Goal: Task Accomplishment & Management: Use online tool/utility

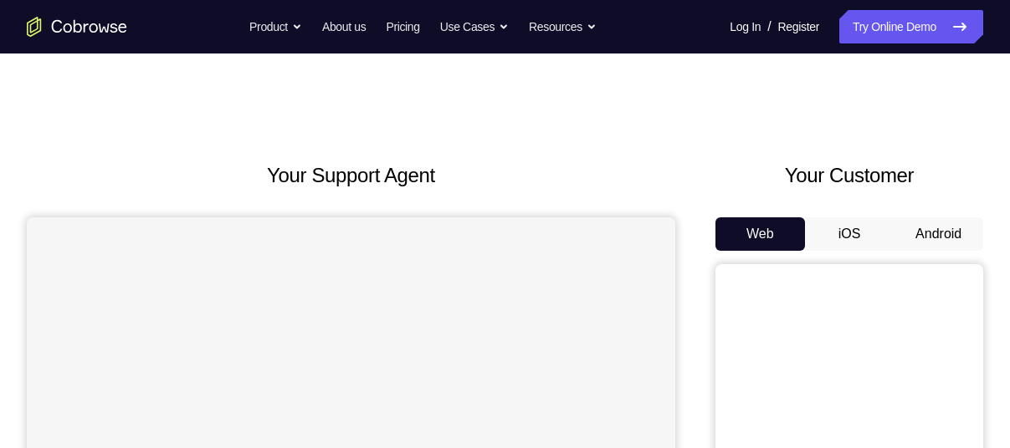
click at [938, 225] on button "Android" at bounding box center [939, 234] width 90 height 33
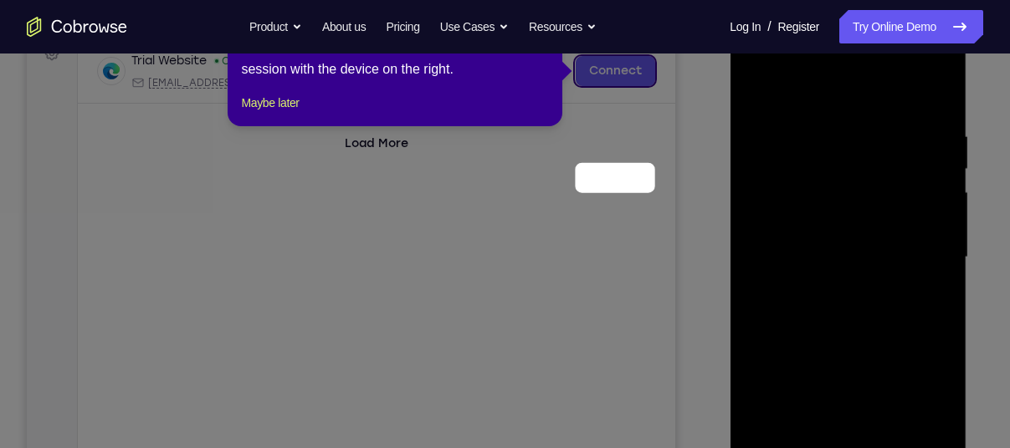
scroll to position [152, 0]
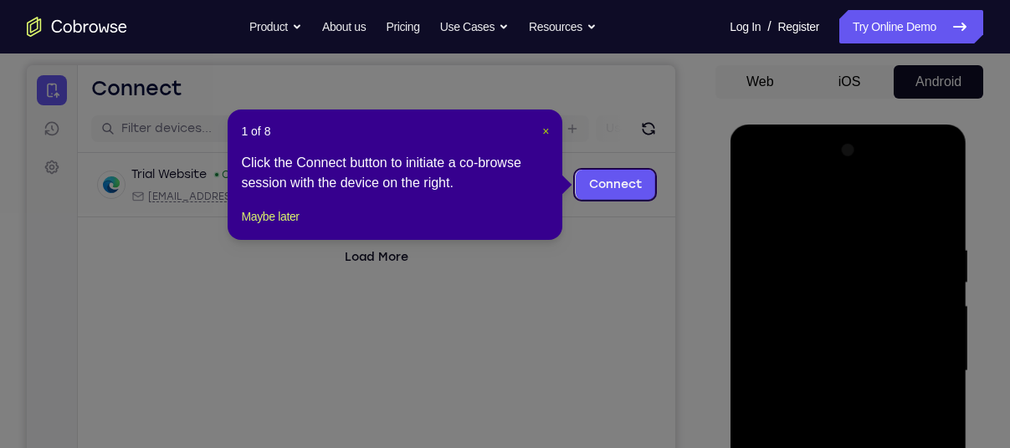
click at [546, 125] on span "×" at bounding box center [545, 131] width 7 height 13
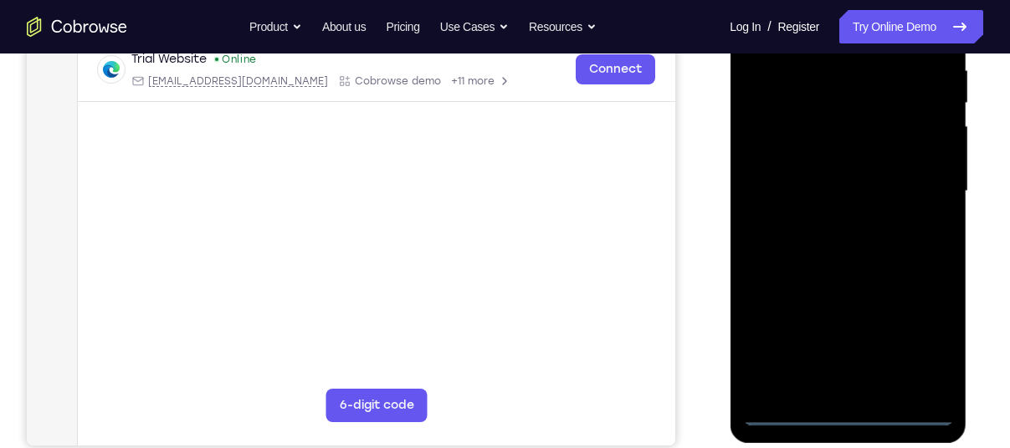
scroll to position [351, 0]
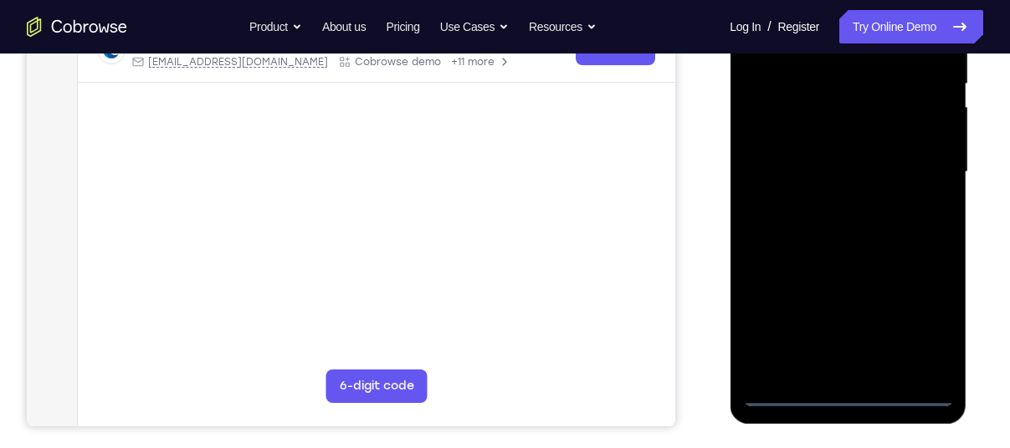
click at [849, 386] on div at bounding box center [847, 172] width 211 height 469
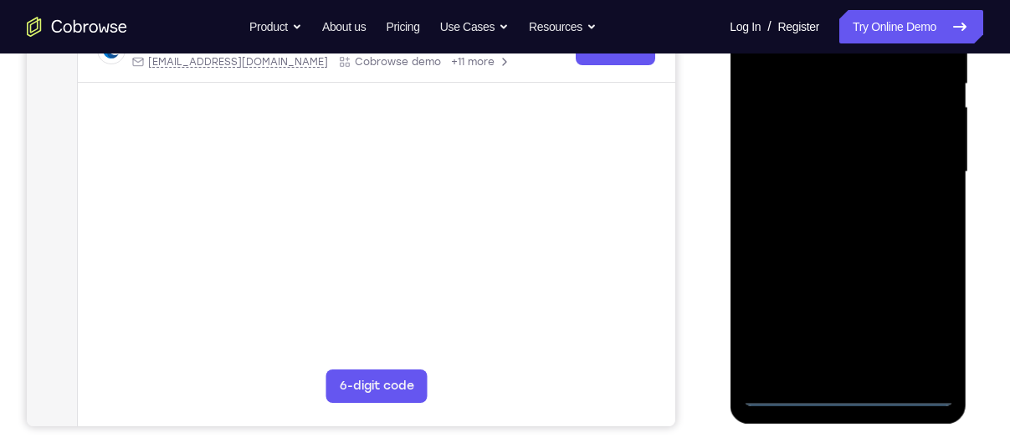
click at [849, 386] on div at bounding box center [847, 172] width 211 height 469
click at [848, 392] on div at bounding box center [847, 172] width 211 height 469
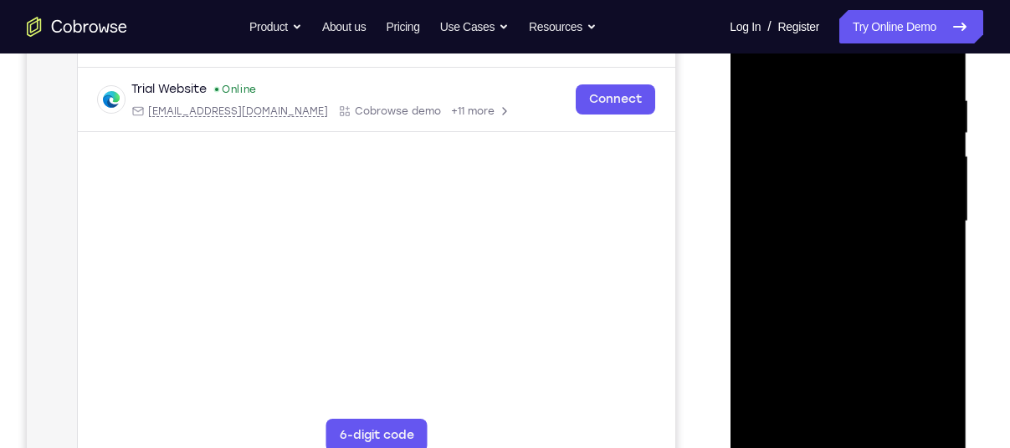
scroll to position [301, 0]
click at [926, 372] on div at bounding box center [847, 222] width 211 height 469
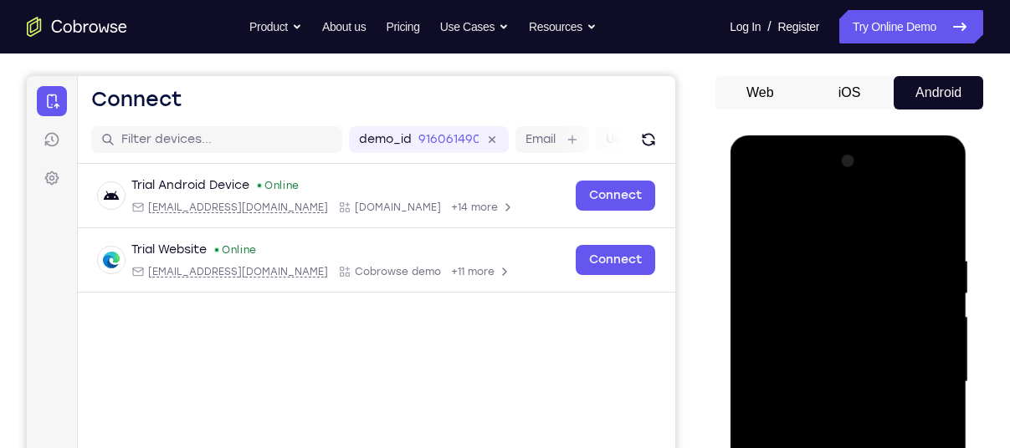
scroll to position [141, 0]
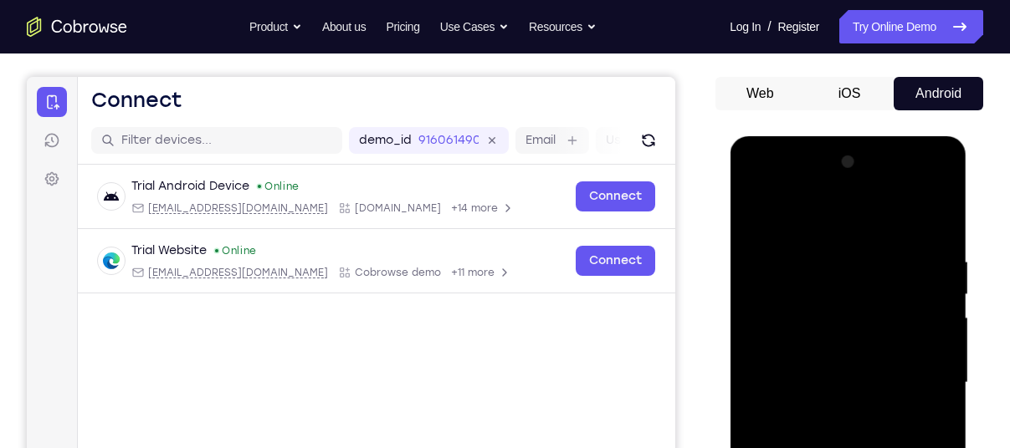
click at [772, 177] on div at bounding box center [847, 383] width 211 height 469
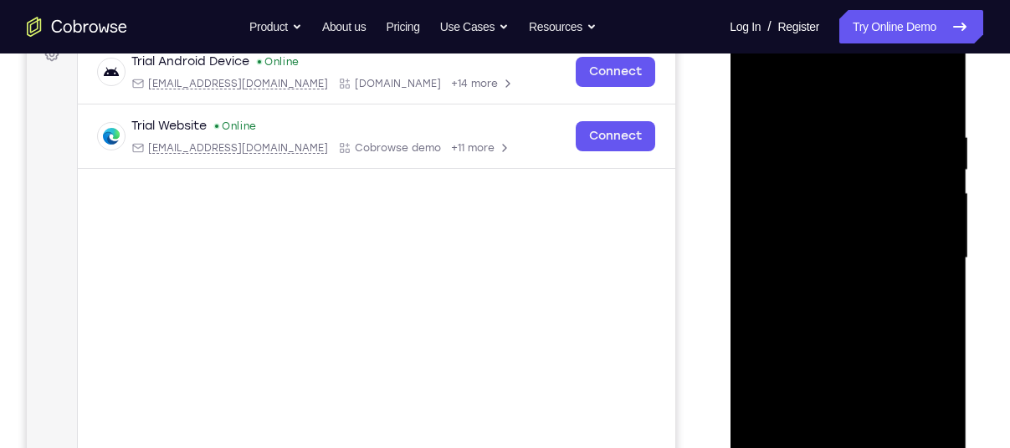
scroll to position [266, 0]
click at [772, 203] on div at bounding box center [847, 257] width 211 height 469
click at [841, 264] on div at bounding box center [847, 257] width 211 height 469
click at [824, 247] on div at bounding box center [847, 257] width 211 height 469
click at [815, 275] on div at bounding box center [847, 257] width 211 height 469
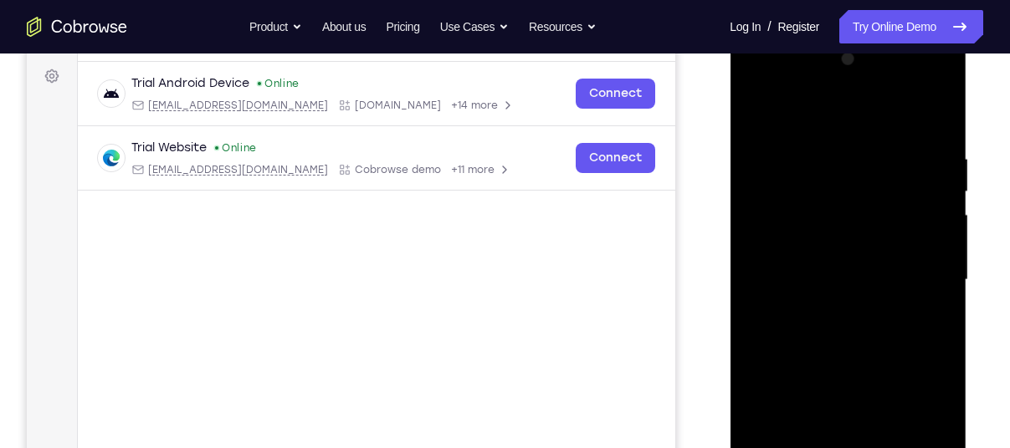
scroll to position [243, 0]
click at [820, 371] on div at bounding box center [847, 281] width 211 height 469
click at [806, 382] on div at bounding box center [847, 281] width 211 height 469
click at [868, 232] on div at bounding box center [847, 281] width 211 height 469
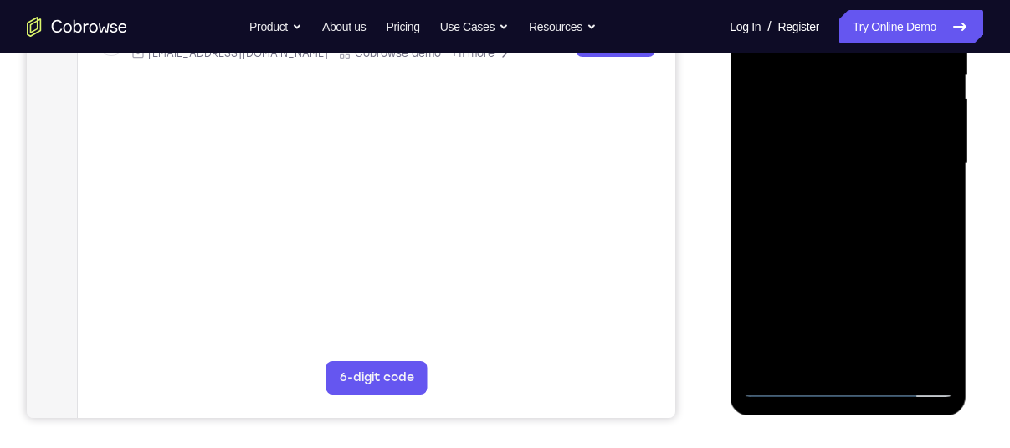
scroll to position [361, 0]
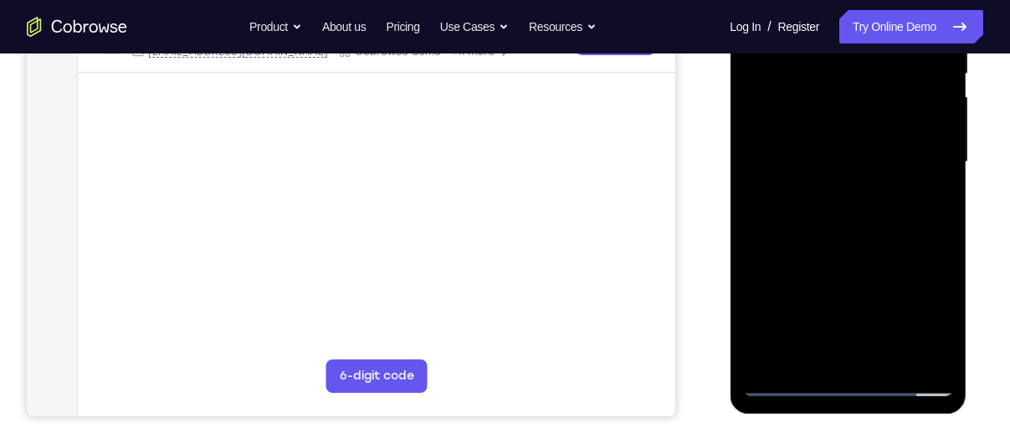
drag, startPoint x: 834, startPoint y: 258, endPoint x: 834, endPoint y: 185, distance: 72.8
click at [834, 185] on div at bounding box center [847, 162] width 211 height 469
click at [802, 349] on div at bounding box center [847, 162] width 211 height 469
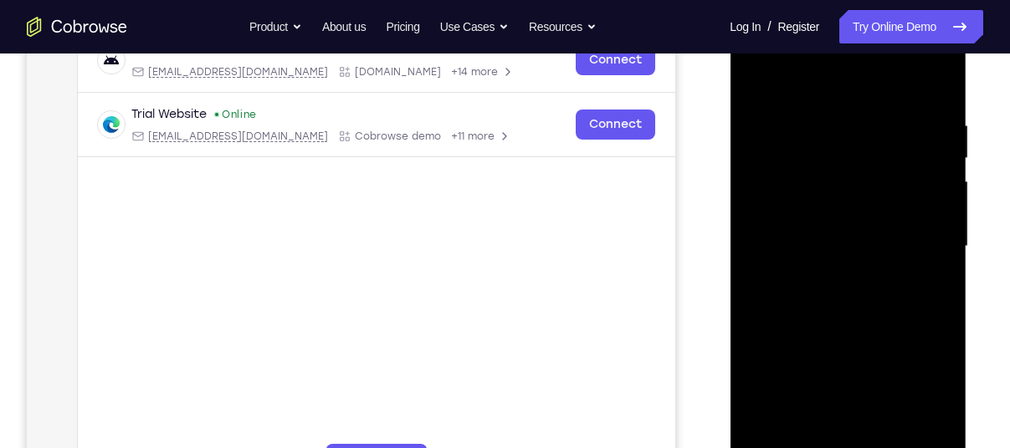
scroll to position [279, 0]
click at [834, 216] on div at bounding box center [847, 245] width 211 height 469
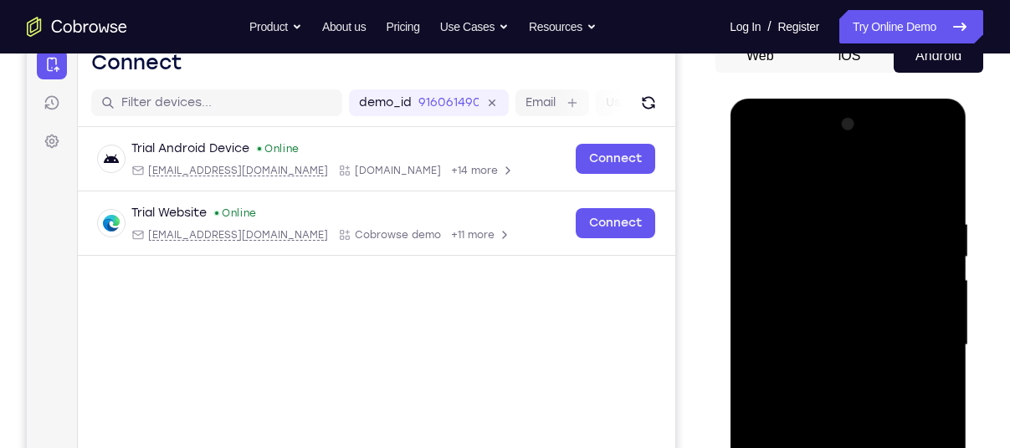
scroll to position [177, 0]
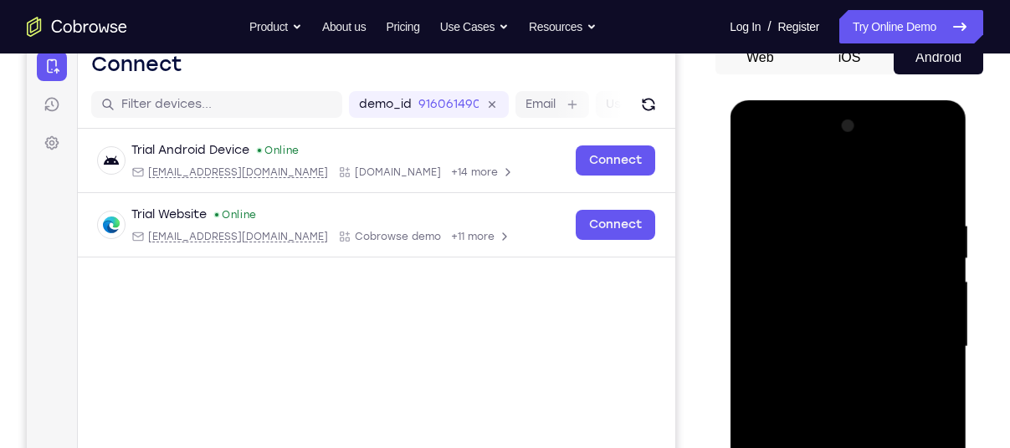
click at [921, 147] on div at bounding box center [847, 347] width 211 height 469
click at [828, 172] on div at bounding box center [847, 347] width 211 height 469
click at [917, 335] on div at bounding box center [847, 347] width 211 height 469
click at [916, 146] on div at bounding box center [847, 347] width 211 height 469
click at [811, 214] on div at bounding box center [847, 347] width 211 height 469
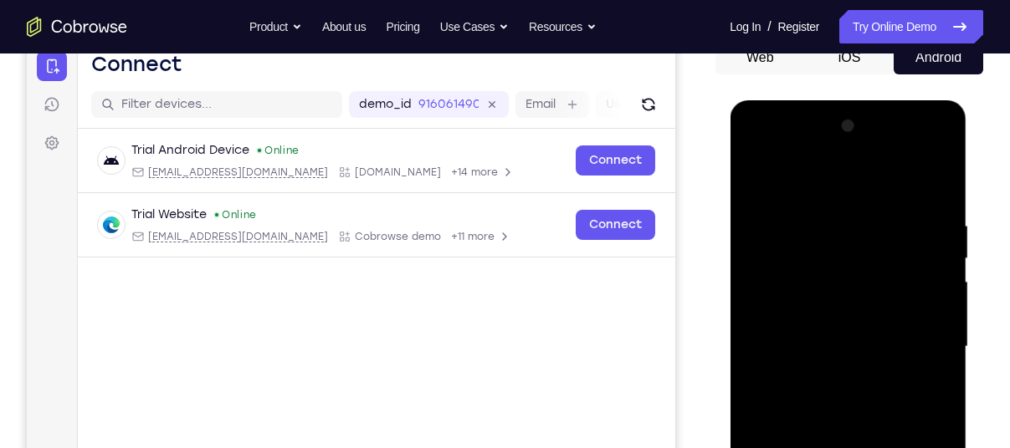
click at [810, 388] on div at bounding box center [847, 347] width 211 height 469
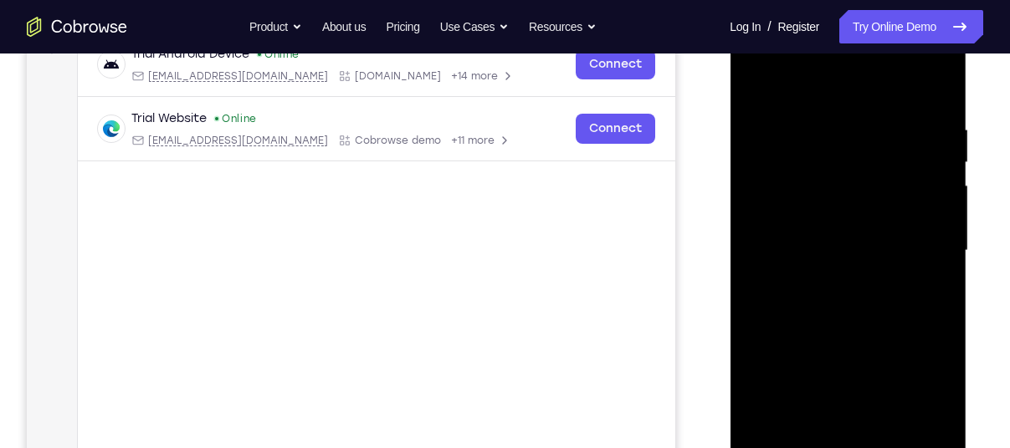
scroll to position [366, 0]
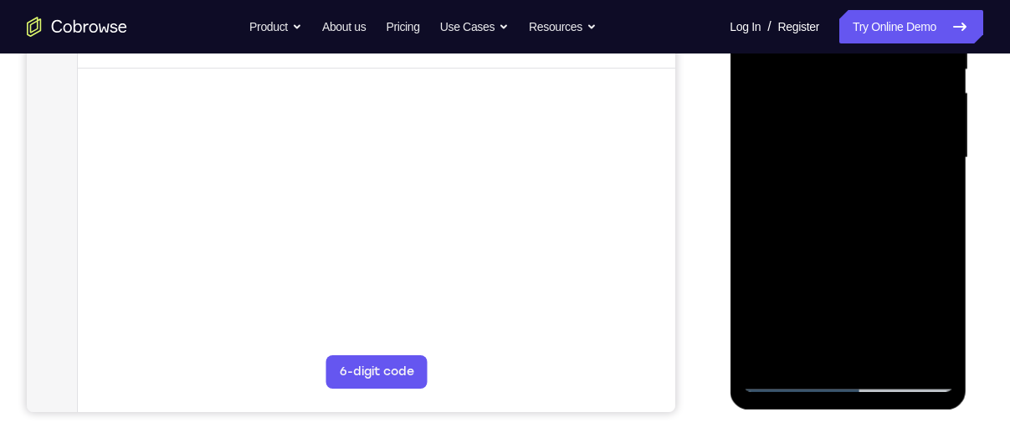
click at [858, 346] on div at bounding box center [847, 158] width 211 height 469
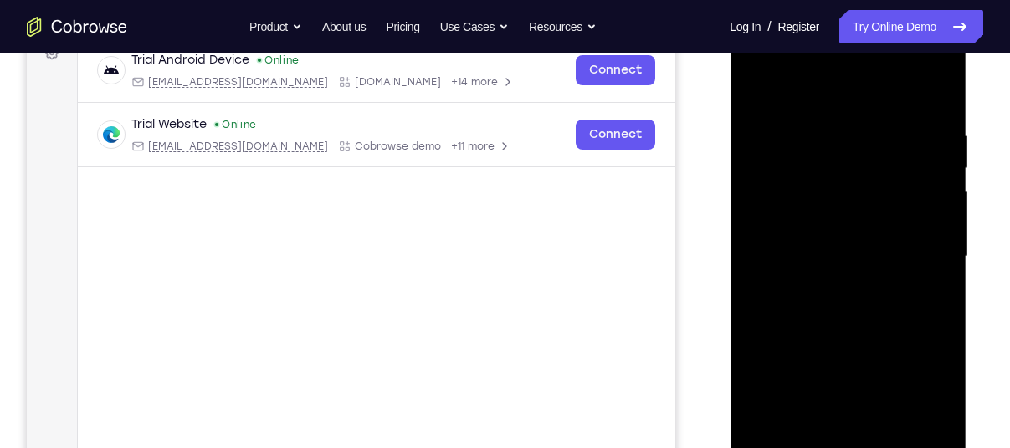
scroll to position [244, 0]
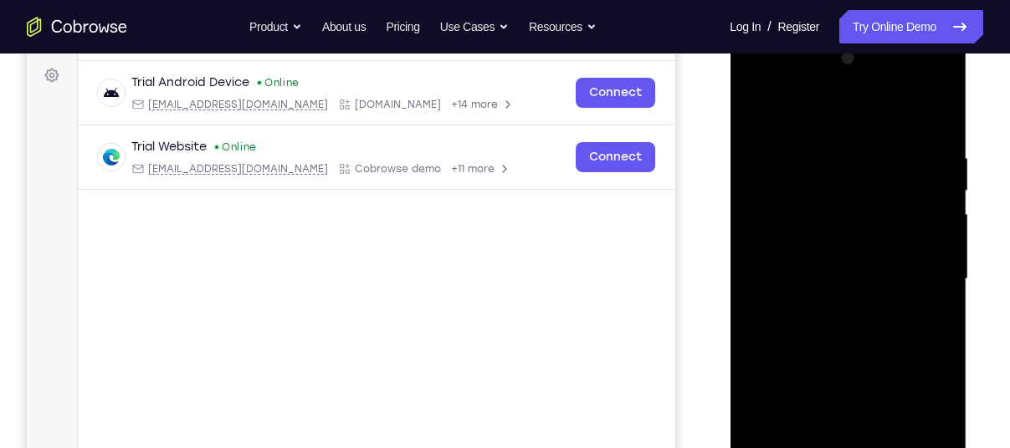
click at [916, 81] on div at bounding box center [847, 279] width 211 height 469
click at [812, 115] on div at bounding box center [847, 279] width 211 height 469
click at [820, 308] on div at bounding box center [847, 279] width 211 height 469
click at [828, 358] on div at bounding box center [847, 279] width 211 height 469
click at [819, 264] on div at bounding box center [847, 279] width 211 height 469
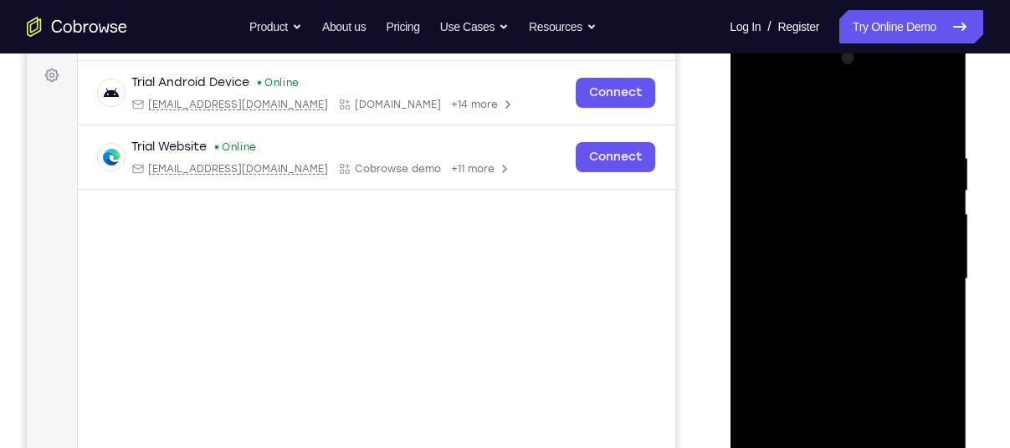
click at [858, 227] on div at bounding box center [847, 279] width 211 height 469
click at [857, 201] on div at bounding box center [847, 279] width 211 height 469
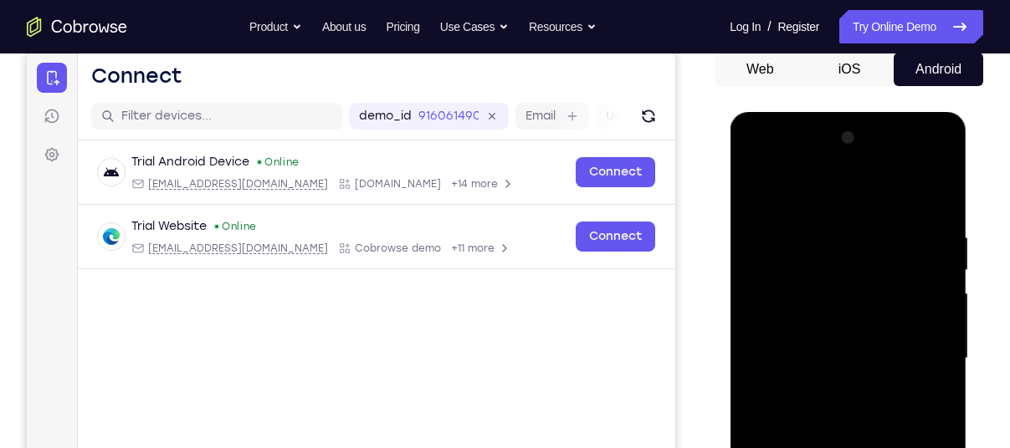
scroll to position [163, 0]
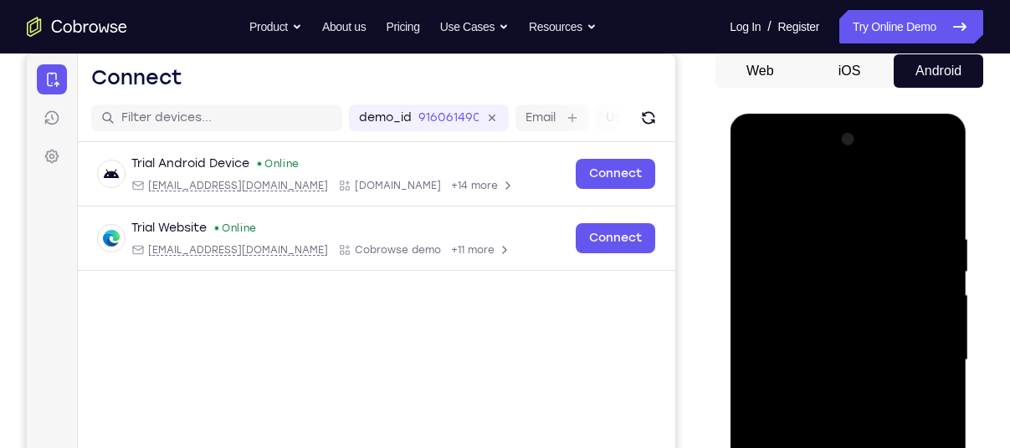
click at [850, 396] on div at bounding box center [847, 360] width 211 height 469
click at [847, 280] on div at bounding box center [847, 360] width 211 height 469
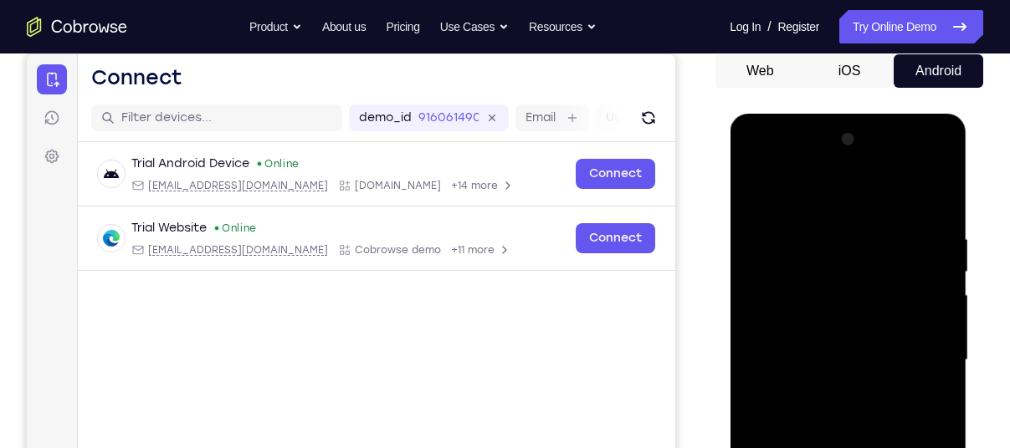
click at [847, 280] on div at bounding box center [847, 360] width 211 height 469
click at [856, 400] on div at bounding box center [847, 360] width 211 height 469
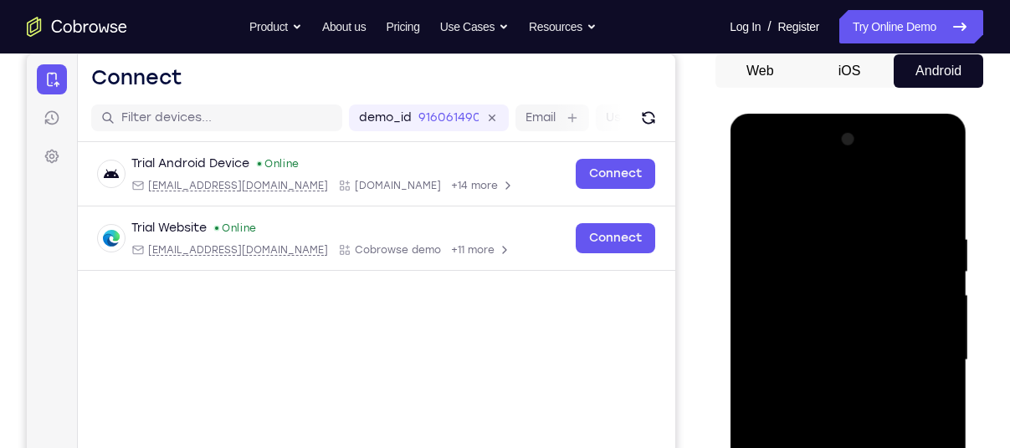
click at [920, 166] on div at bounding box center [847, 360] width 211 height 469
click at [807, 223] on div at bounding box center [847, 360] width 211 height 469
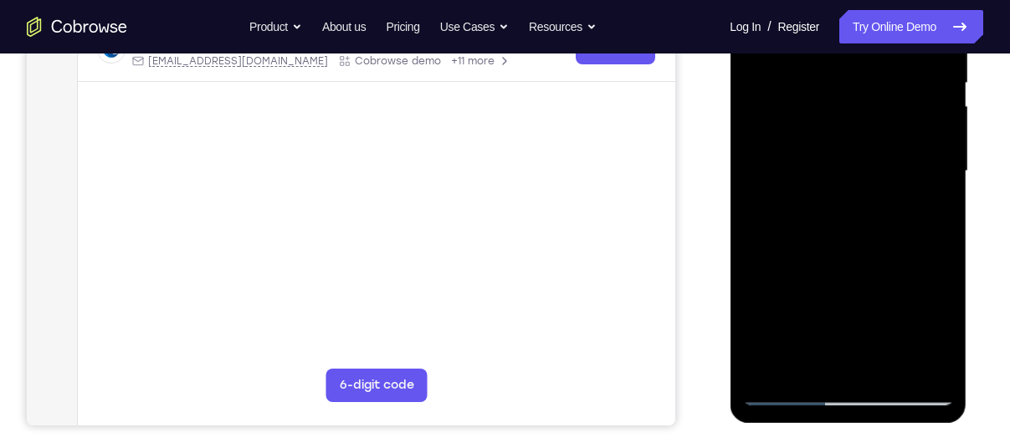
scroll to position [353, 0]
drag, startPoint x: 834, startPoint y: 245, endPoint x: 833, endPoint y: 97, distance: 148.1
click at [833, 97] on div at bounding box center [847, 170] width 211 height 469
drag, startPoint x: 855, startPoint y: 320, endPoint x: 858, endPoint y: 258, distance: 62.8
click at [858, 258] on div at bounding box center [847, 170] width 211 height 469
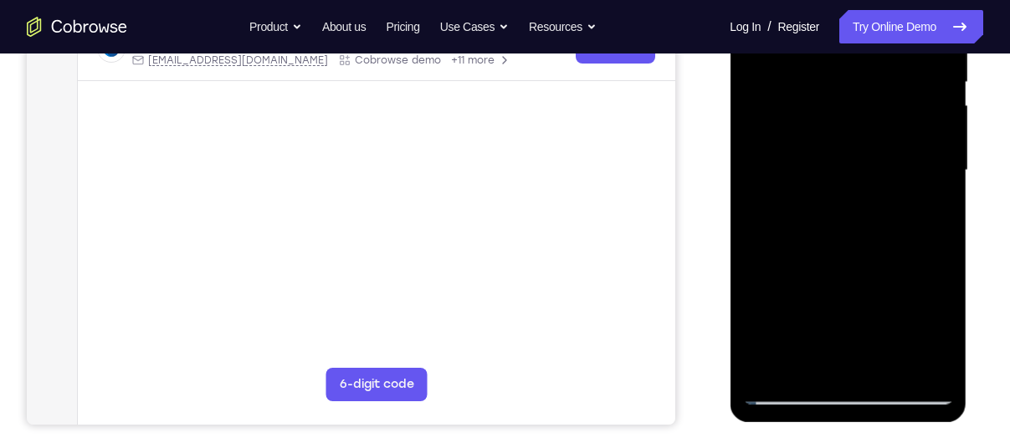
click at [849, 215] on div at bounding box center [847, 170] width 211 height 469
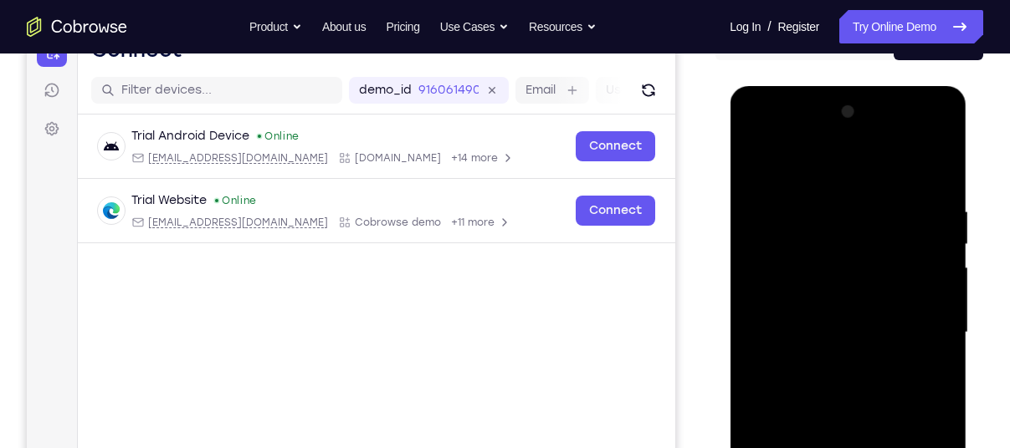
scroll to position [187, 0]
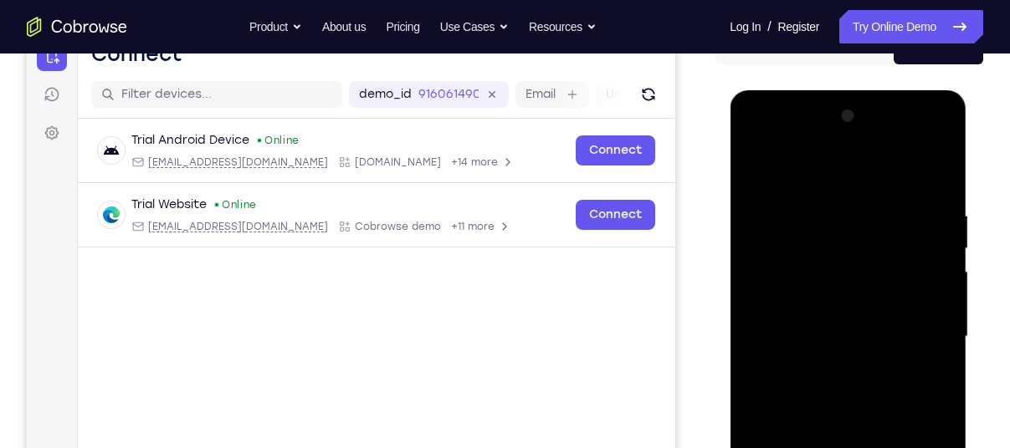
click at [910, 151] on div at bounding box center [847, 337] width 211 height 469
click at [836, 178] on div at bounding box center [847, 337] width 211 height 469
click at [832, 245] on div at bounding box center [847, 337] width 211 height 469
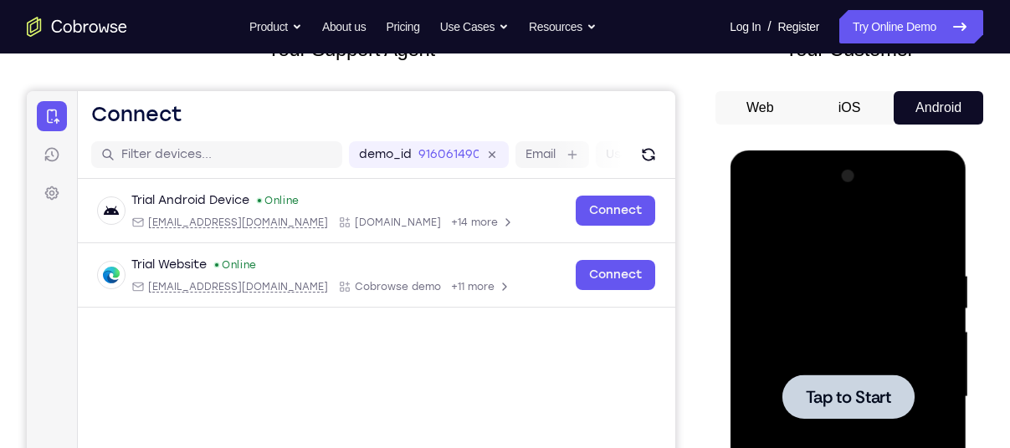
scroll to position [0, 0]
